Goal: Information Seeking & Learning: Understand process/instructions

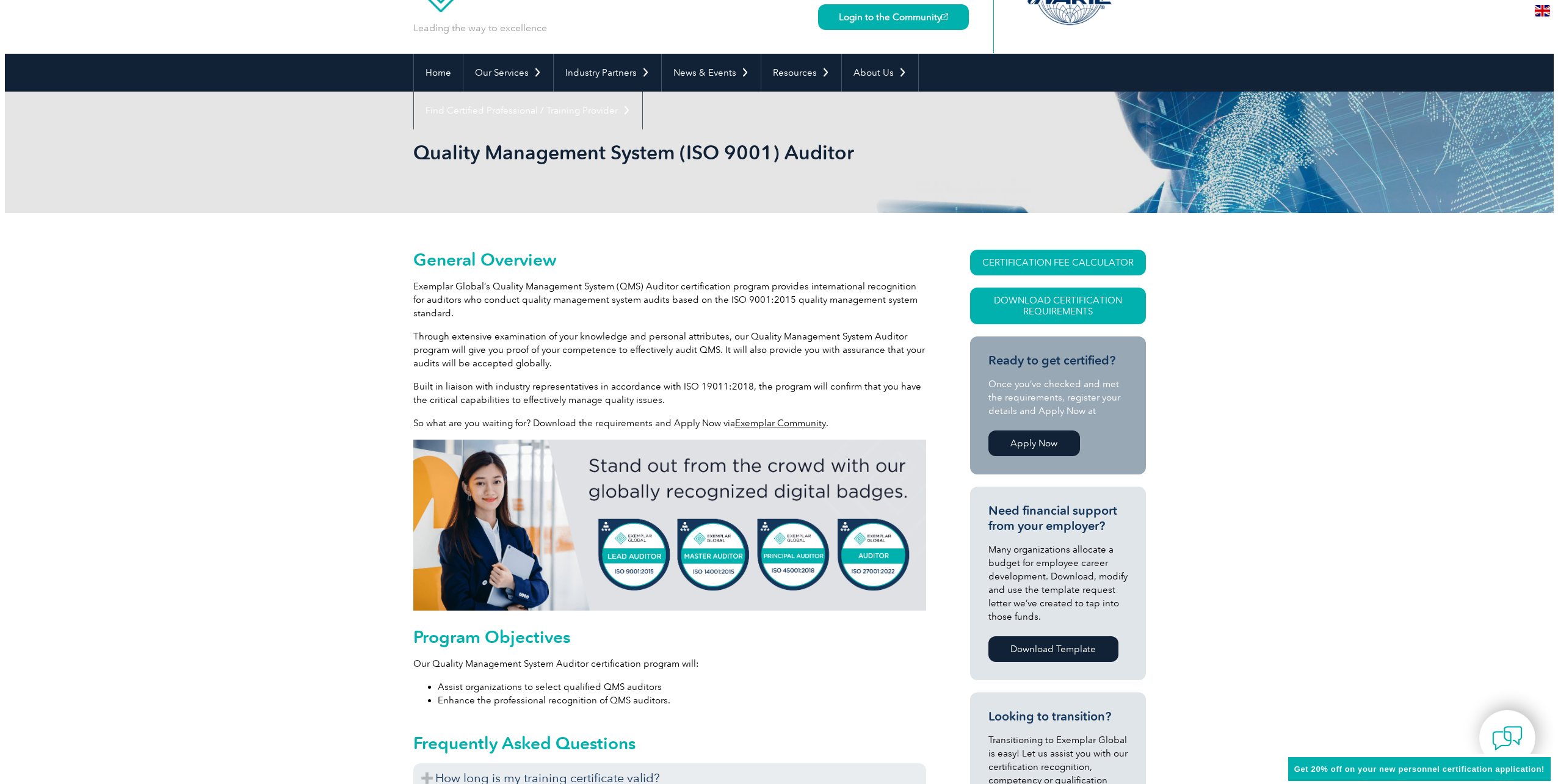
scroll to position [61, 0]
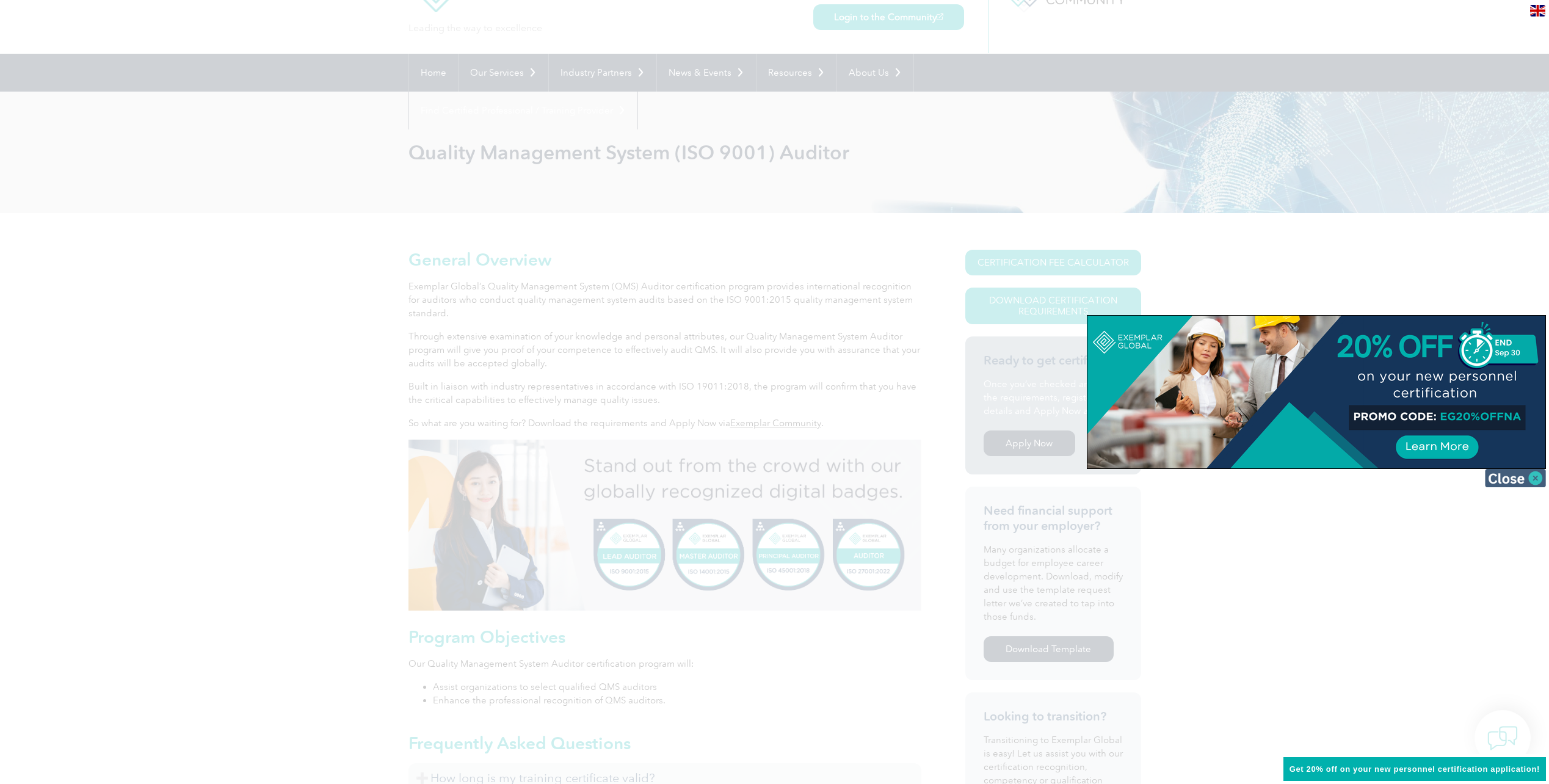
click at [1528, 480] on img at bounding box center [1516, 477] width 61 height 18
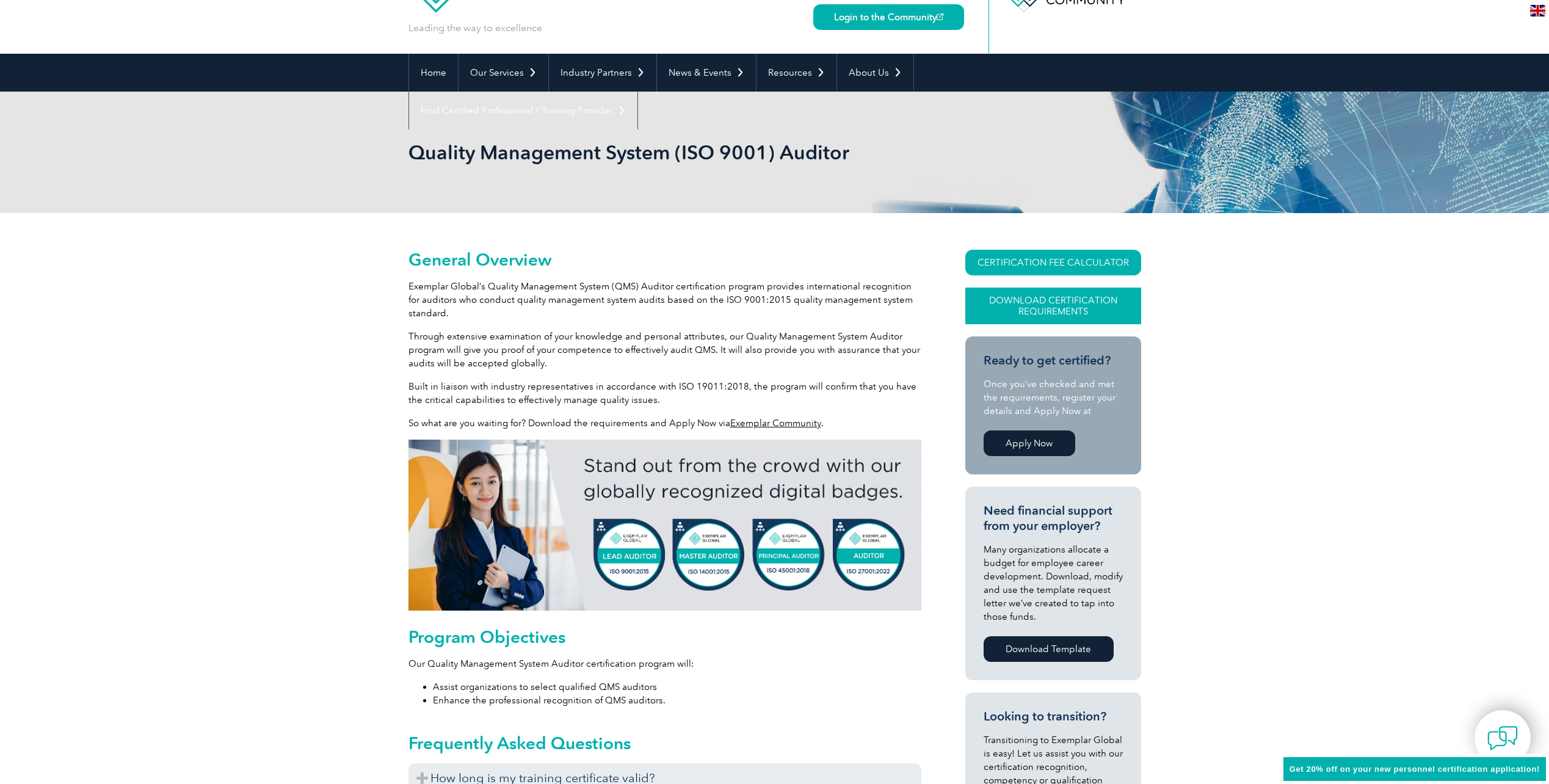
click at [1009, 312] on link "Download Certification Requirements" at bounding box center [1053, 306] width 176 height 37
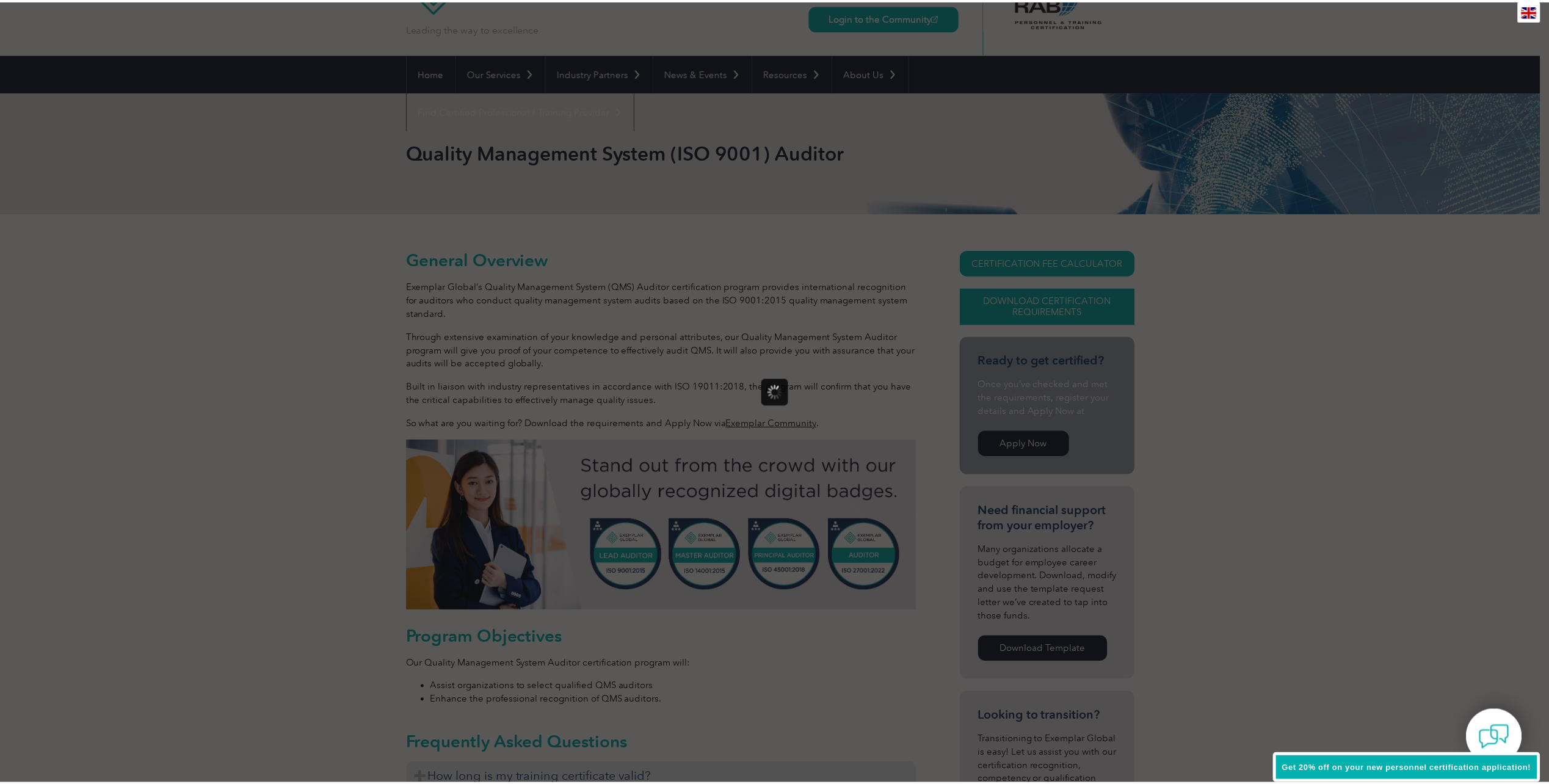
scroll to position [0, 0]
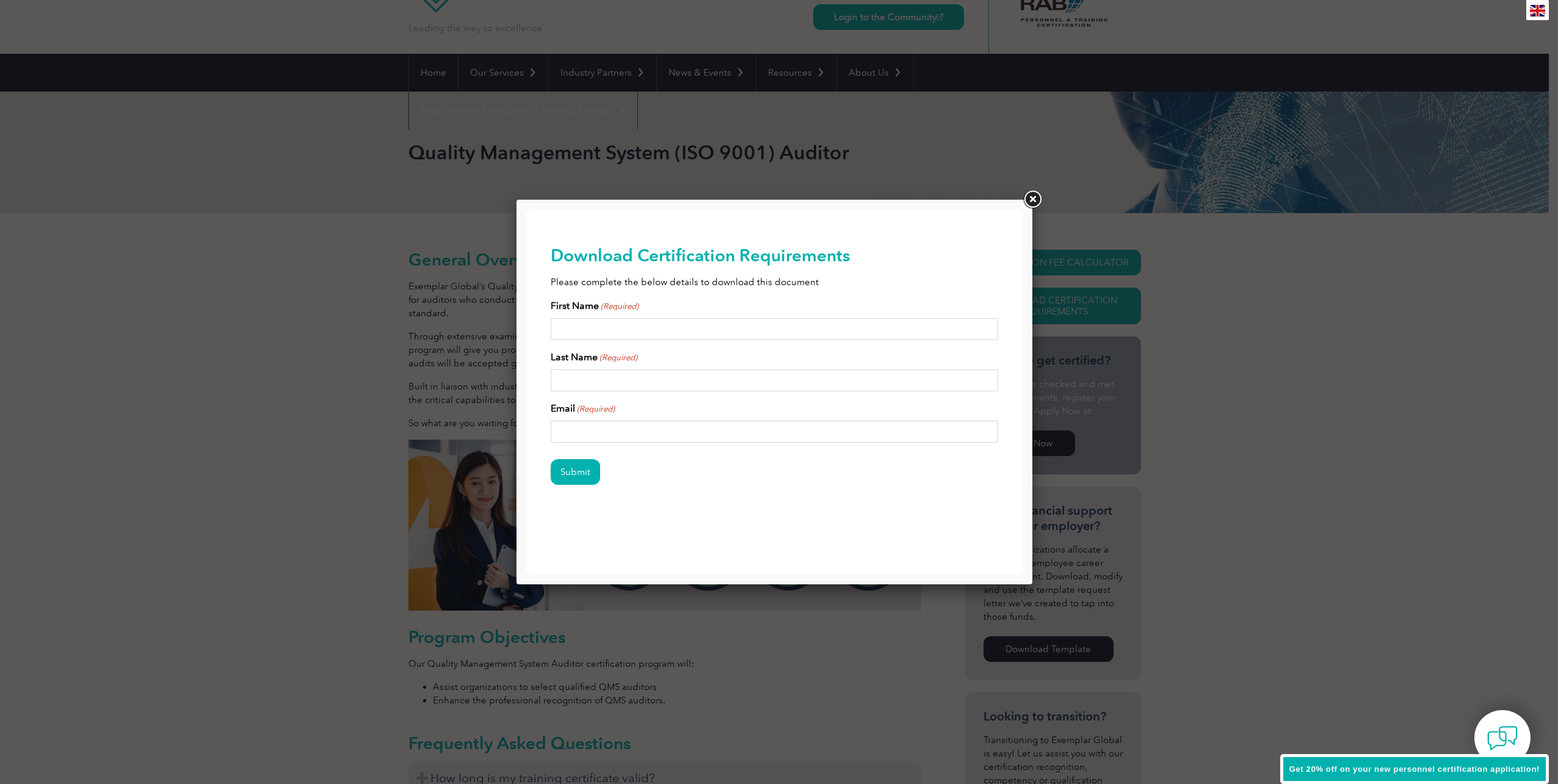
click at [1030, 200] on link at bounding box center [1033, 200] width 22 height 22
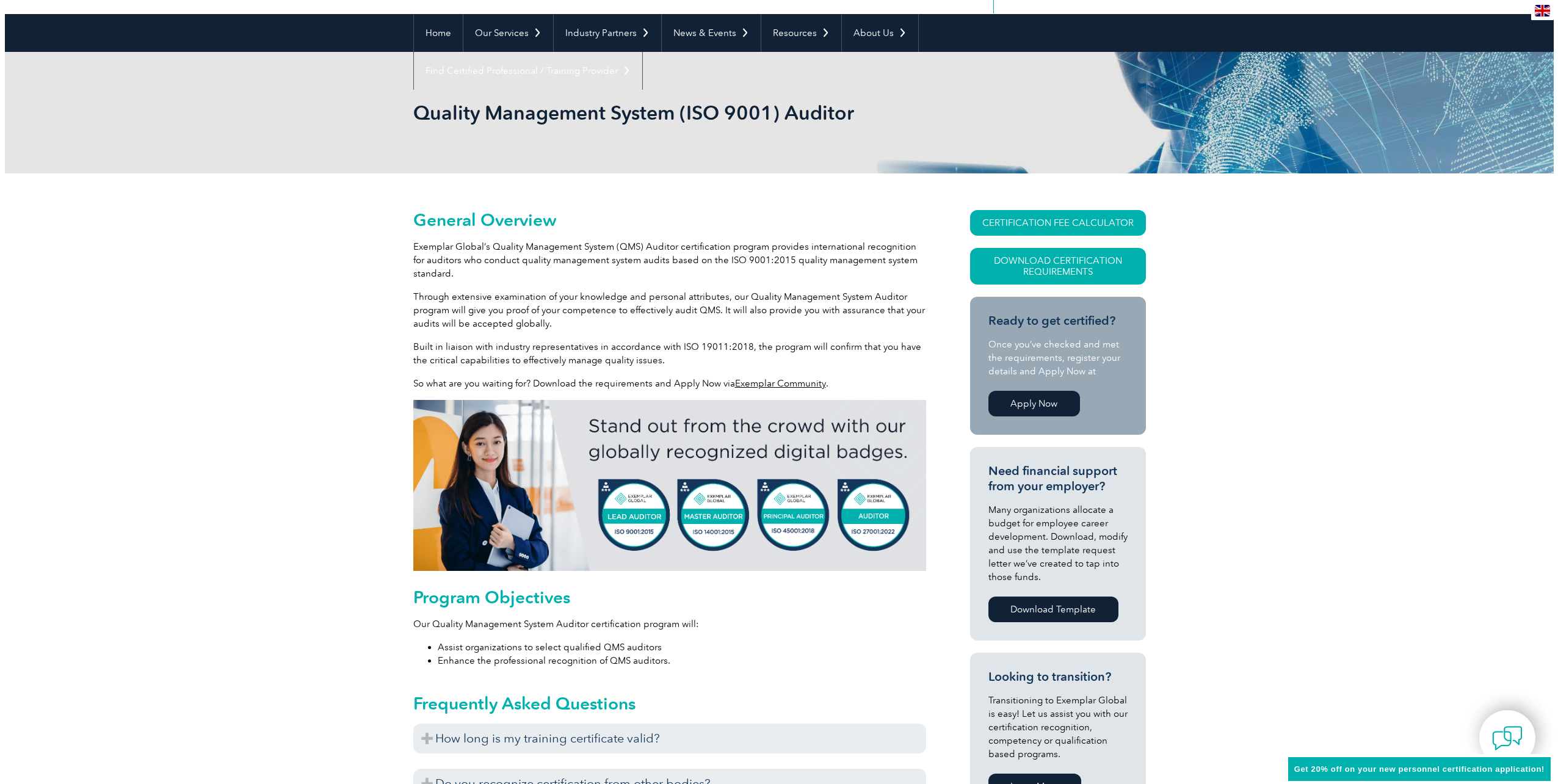
scroll to position [122, 0]
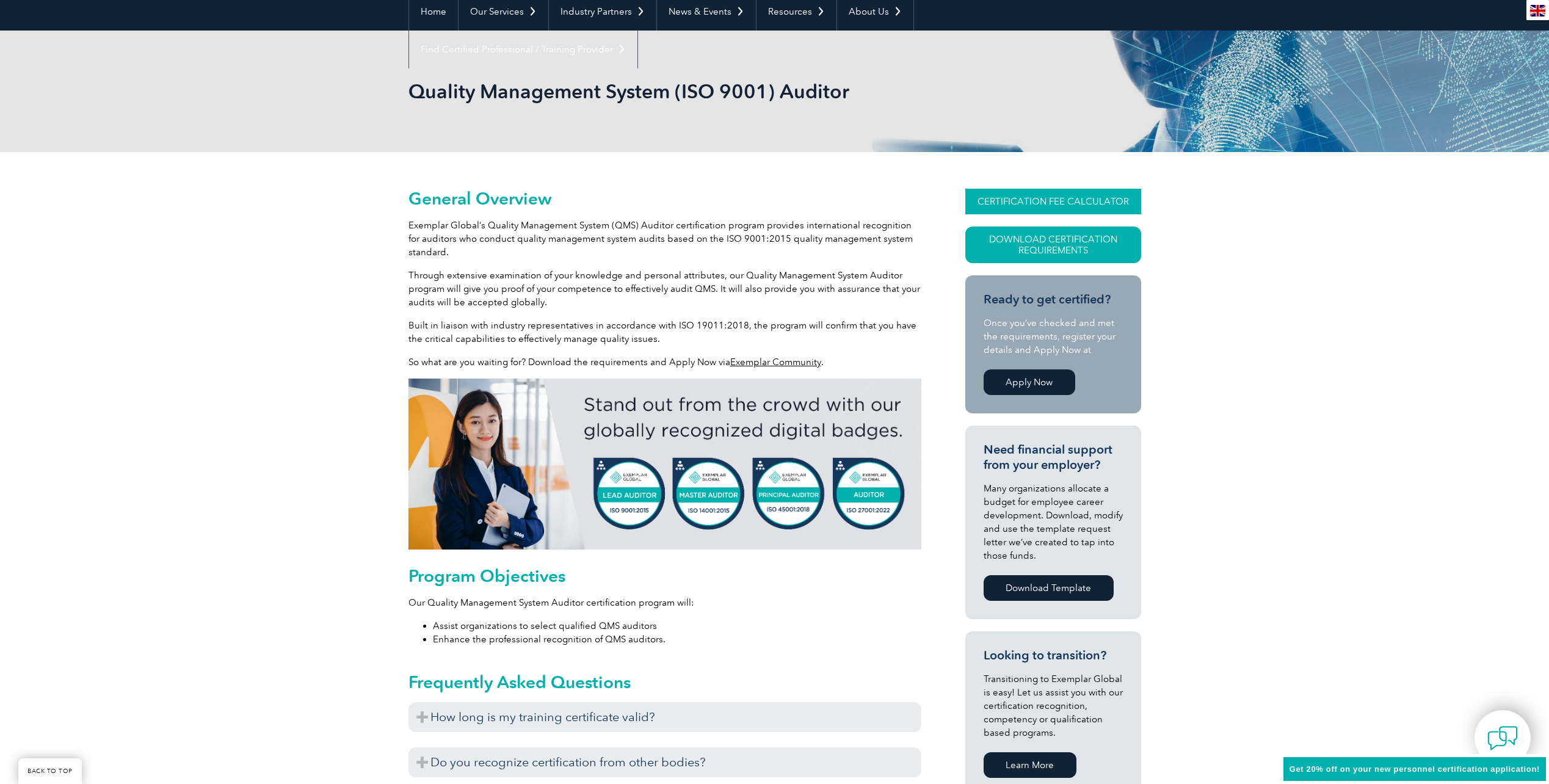
click at [1022, 207] on link "CERTIFICATION FEE CALCULATOR" at bounding box center [1053, 201] width 176 height 26
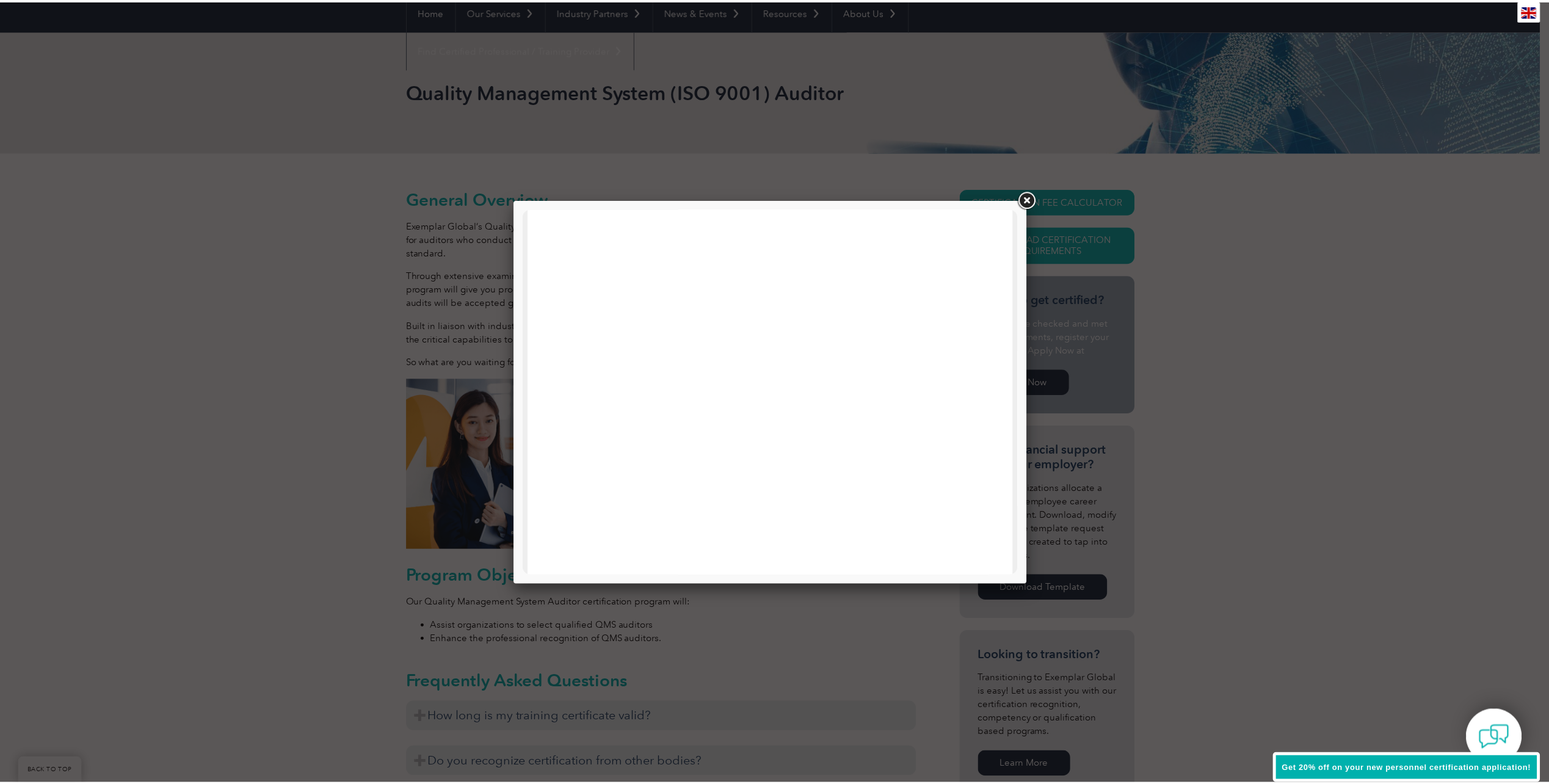
scroll to position [244, 0]
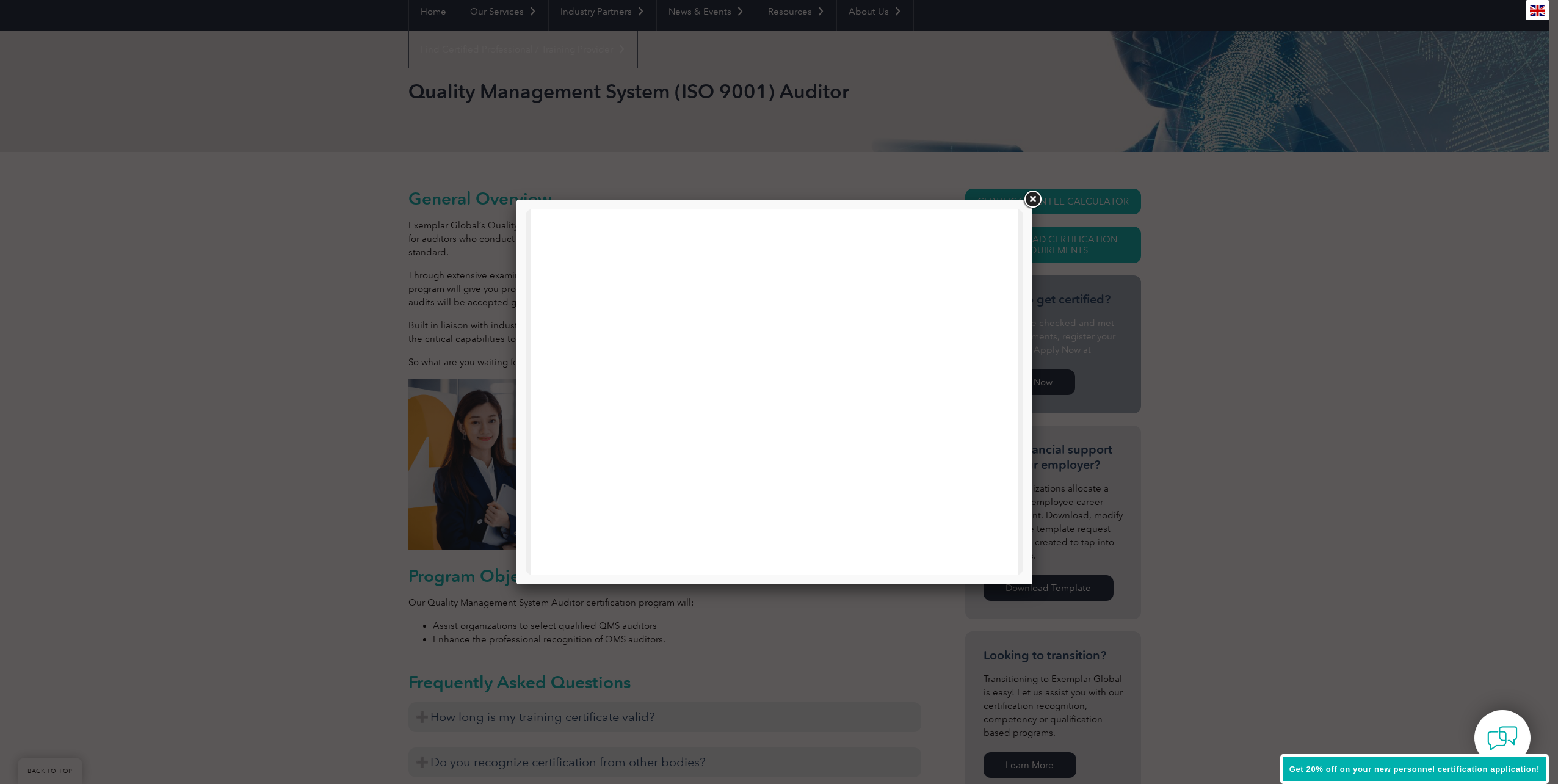
click at [1033, 197] on link at bounding box center [1033, 200] width 22 height 22
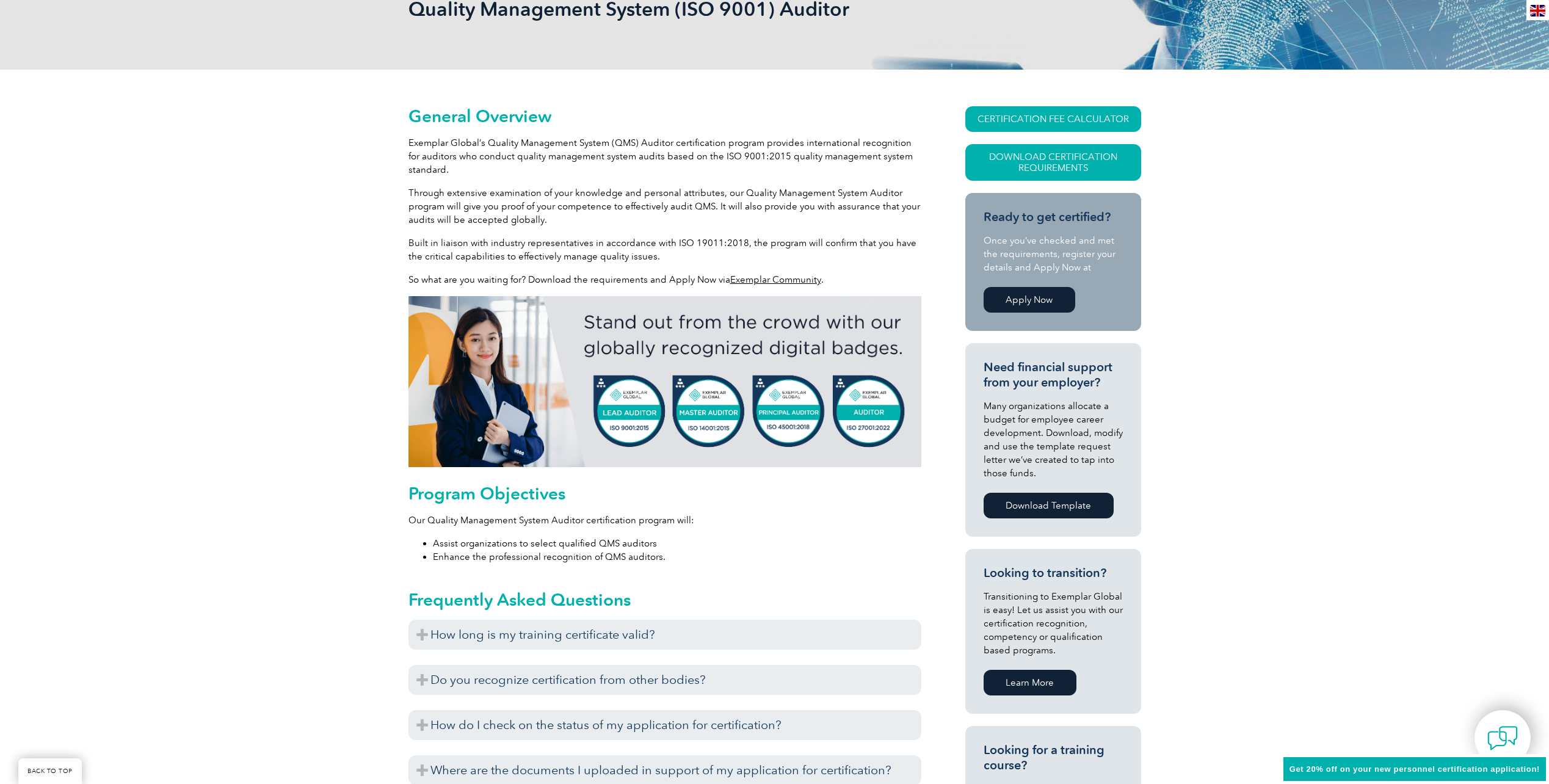
scroll to position [427, 0]
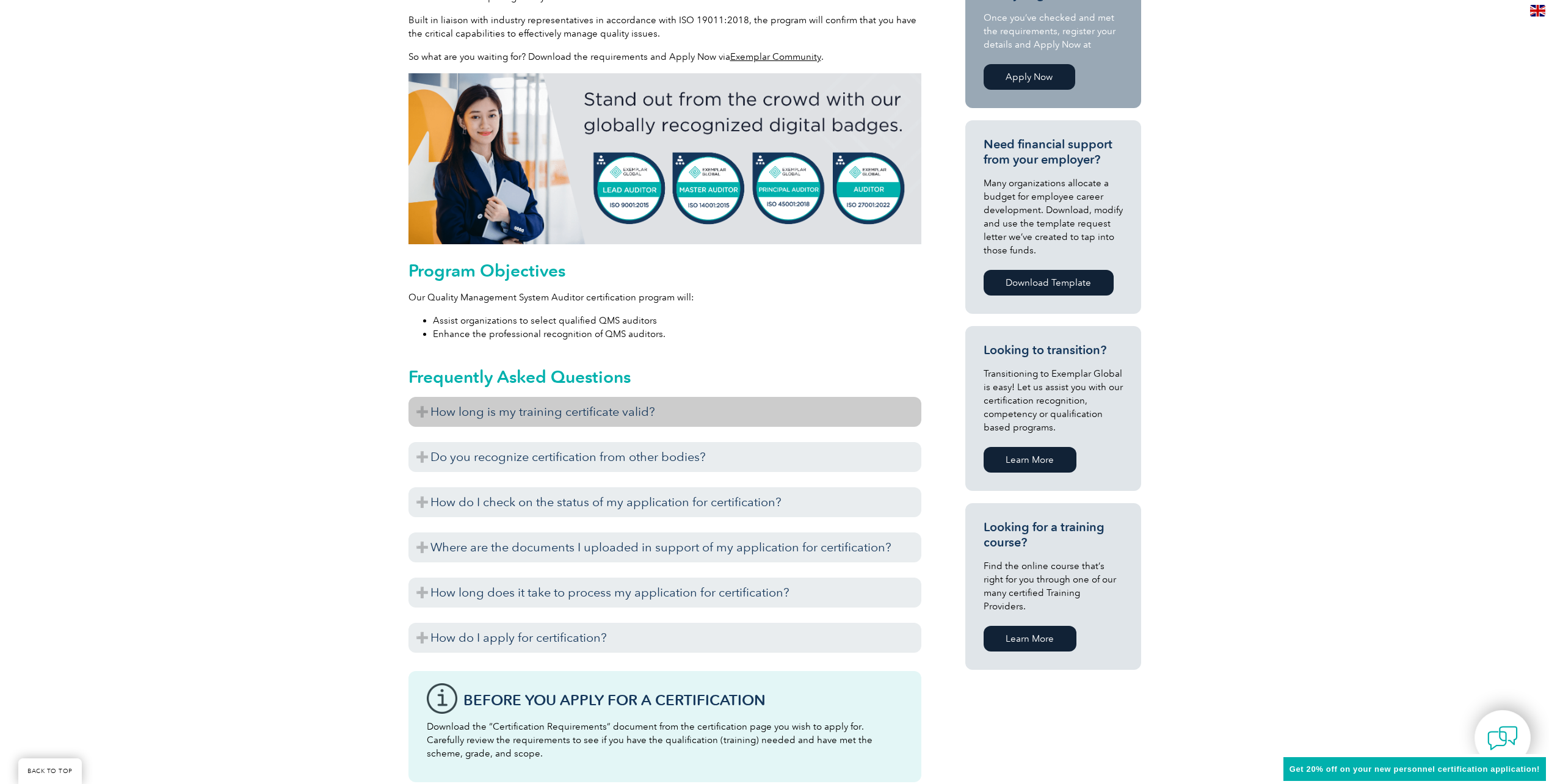
click at [562, 416] on h3 "How long is my training certificate valid?" at bounding box center [665, 412] width 513 height 30
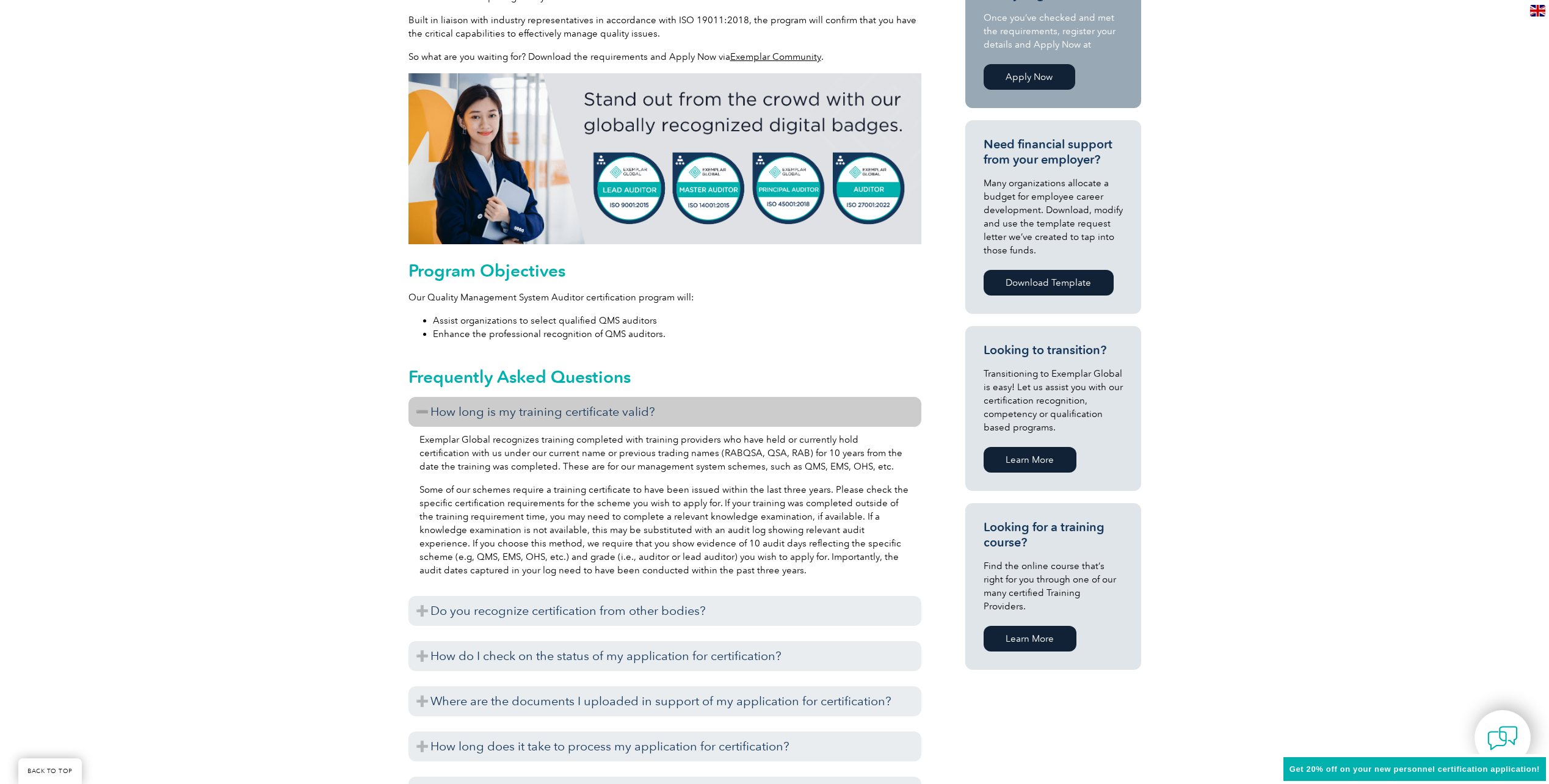
click at [562, 416] on h3 "How long is my training certificate valid?" at bounding box center [665, 412] width 513 height 30
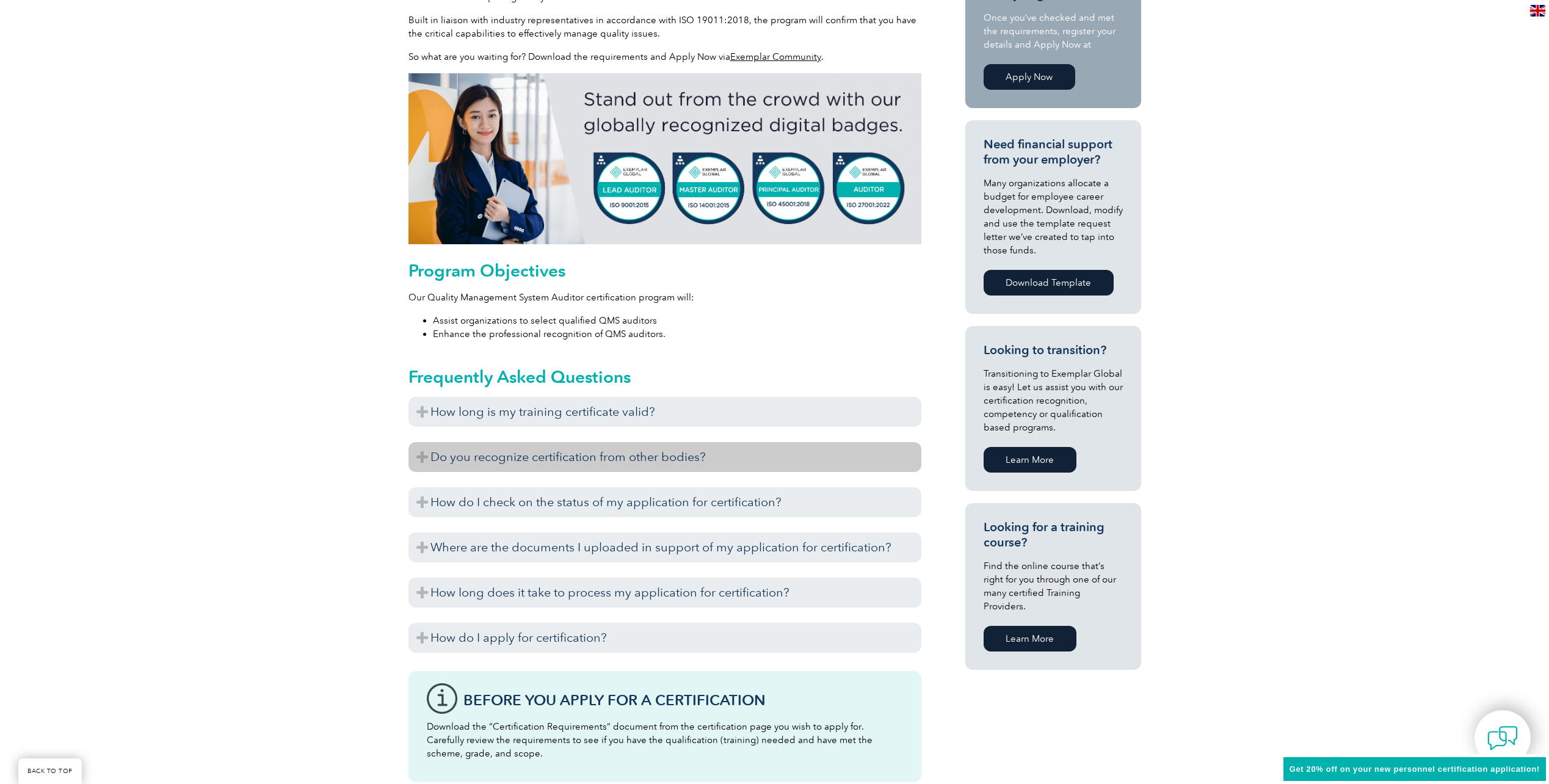
click at [529, 450] on h3 "Do you recognize certification from other bodies?" at bounding box center [665, 457] width 513 height 30
